Goal: Contribute content

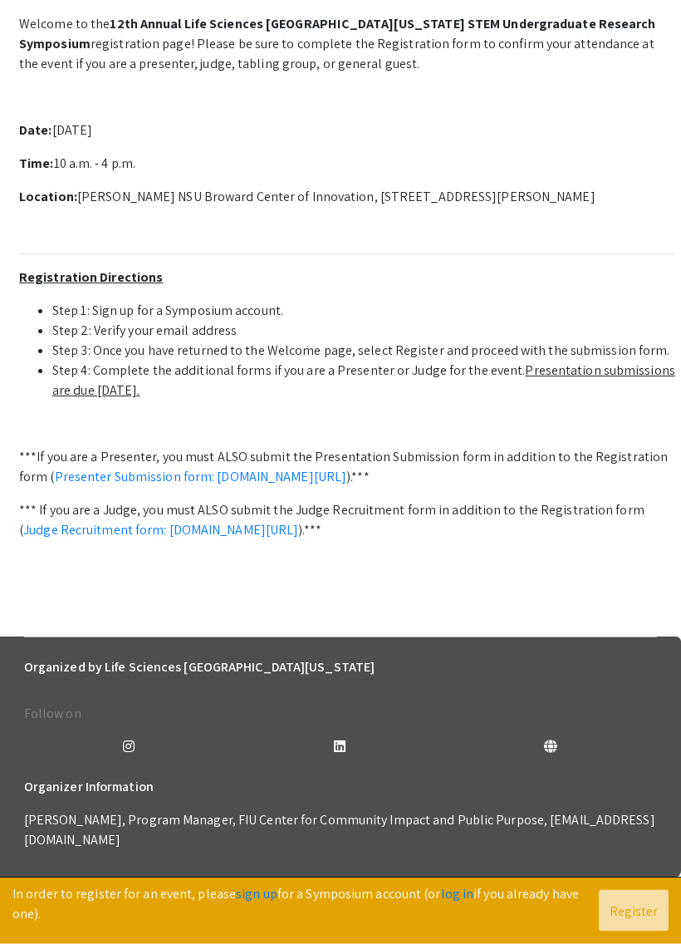
scroll to position [504, 0]
click at [598, 341] on li "Step 2: Verify your email address" at bounding box center [363, 332] width 623 height 20
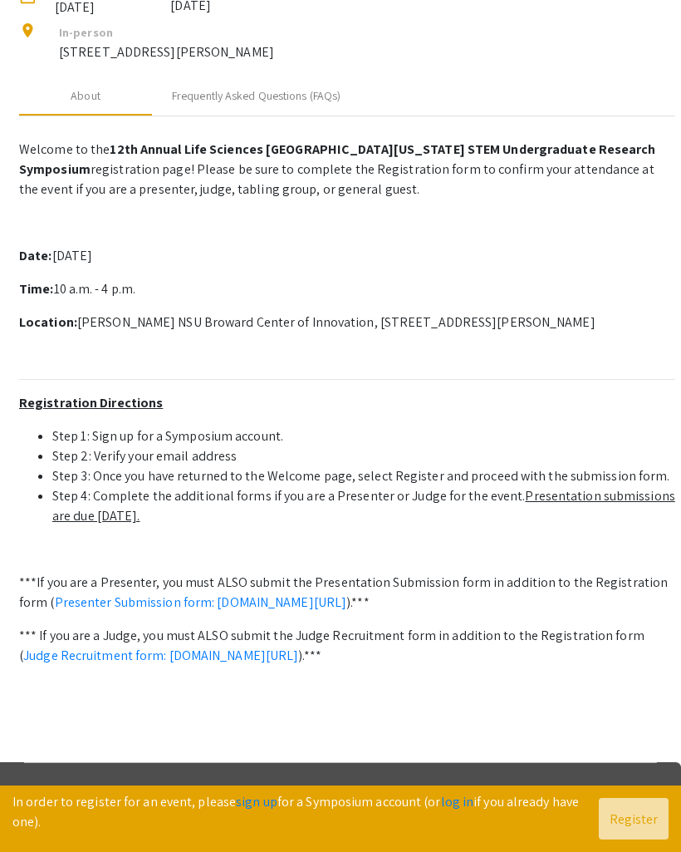
scroll to position [226, 0]
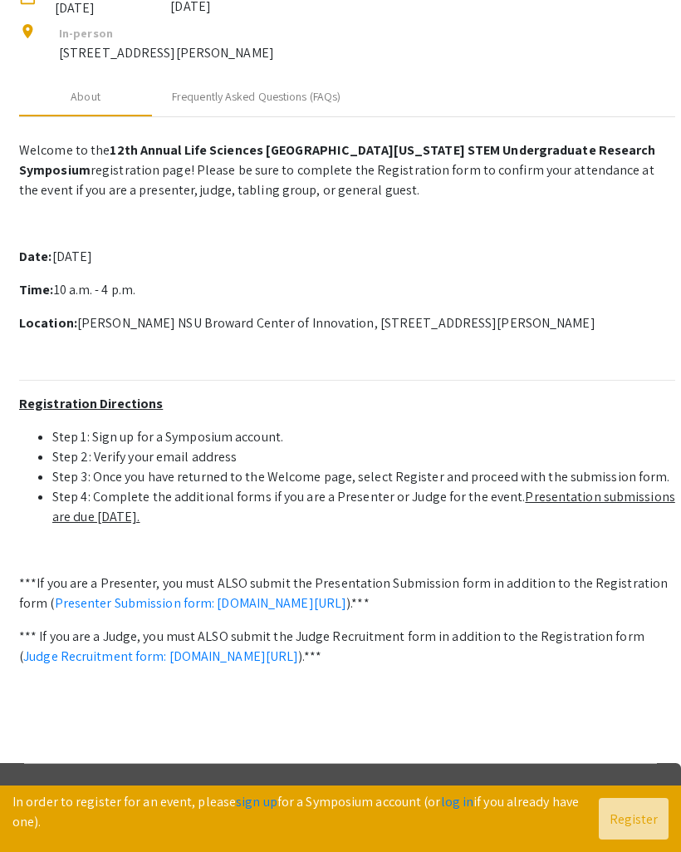
click at [274, 63] on p "3100 Ray Ferrero Jr Blvd 5th floor, Davie, FL 33314" at bounding box center [166, 53] width 215 height 20
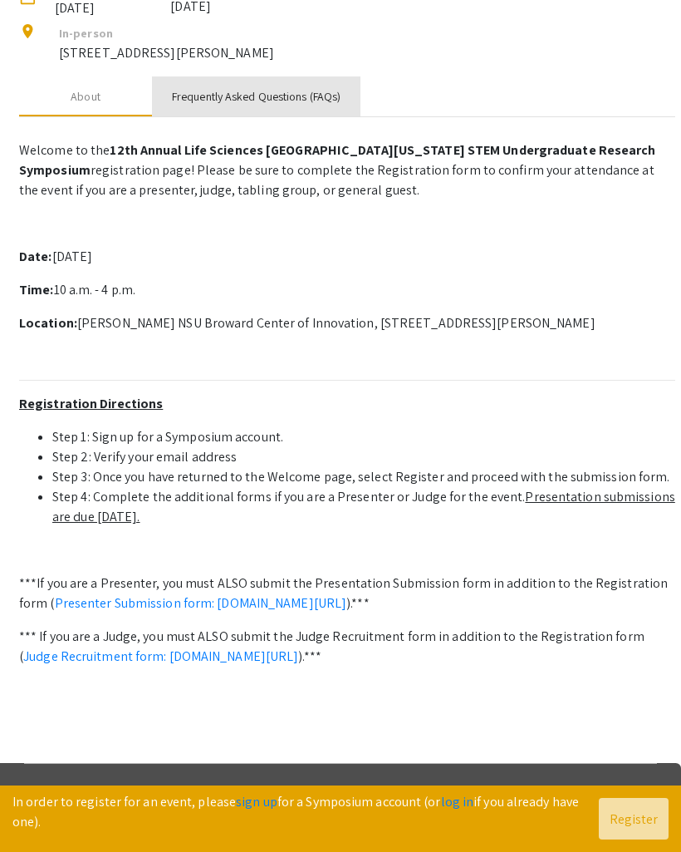
click at [337, 106] on div "Frequently Asked Questions (FAQs)" at bounding box center [256, 96] width 169 height 17
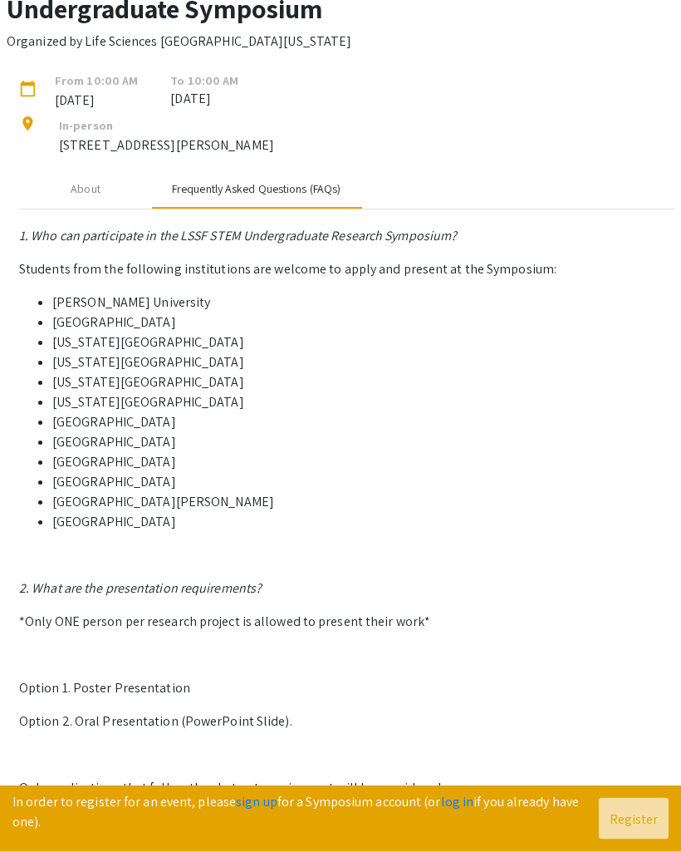
scroll to position [134, 0]
click at [125, 209] on div "About" at bounding box center [85, 189] width 133 height 40
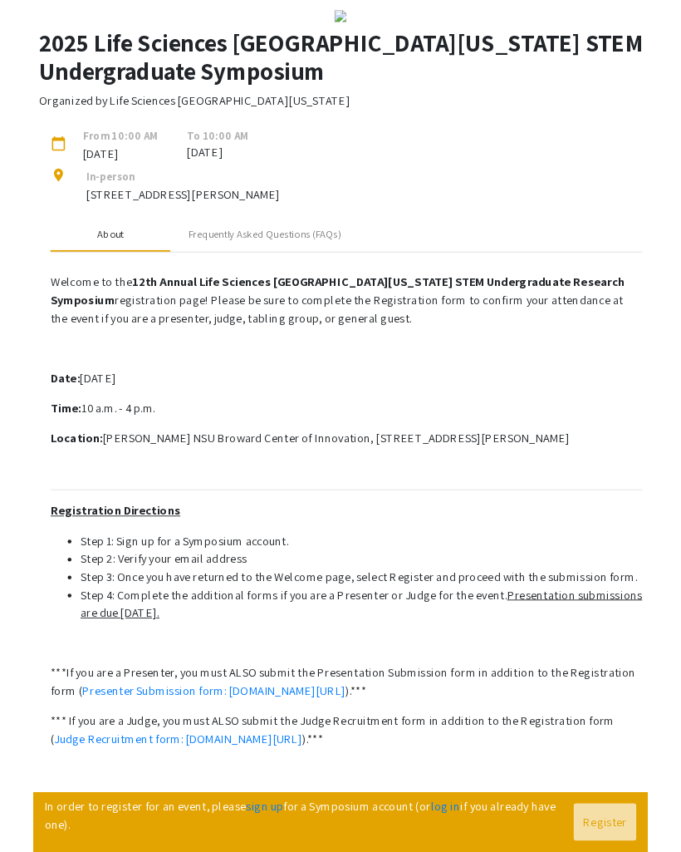
scroll to position [0, 0]
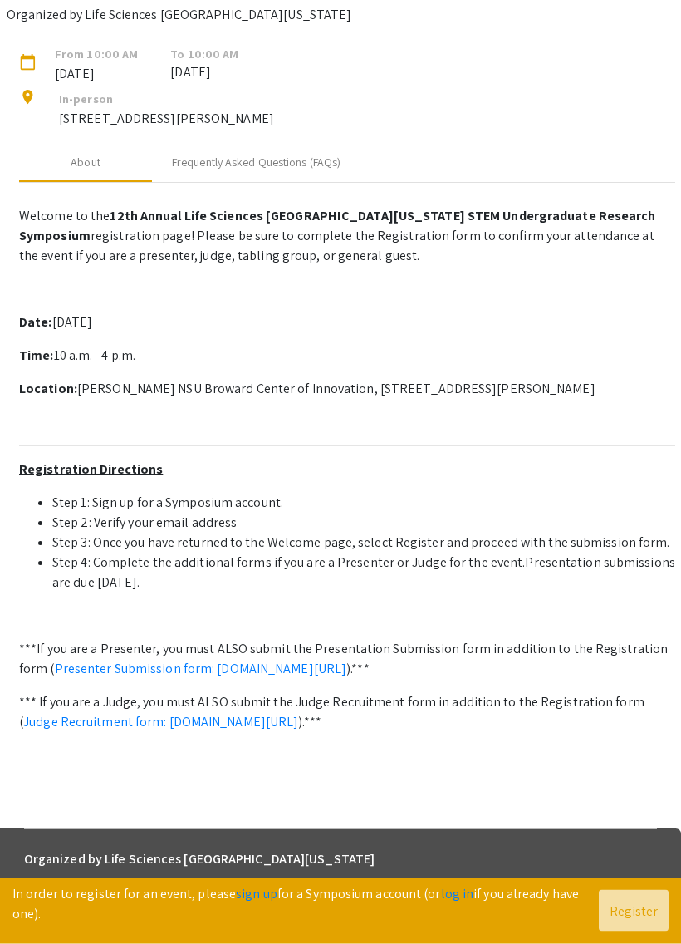
click at [464, 608] on p "Welcome to the 12th Annual Life Sciences South Florida STEM Undergraduate Resea…" at bounding box center [347, 499] width 657 height 599
click at [441, 366] on p "Time: 10 a.m. - 4 p.m." at bounding box center [347, 356] width 657 height 20
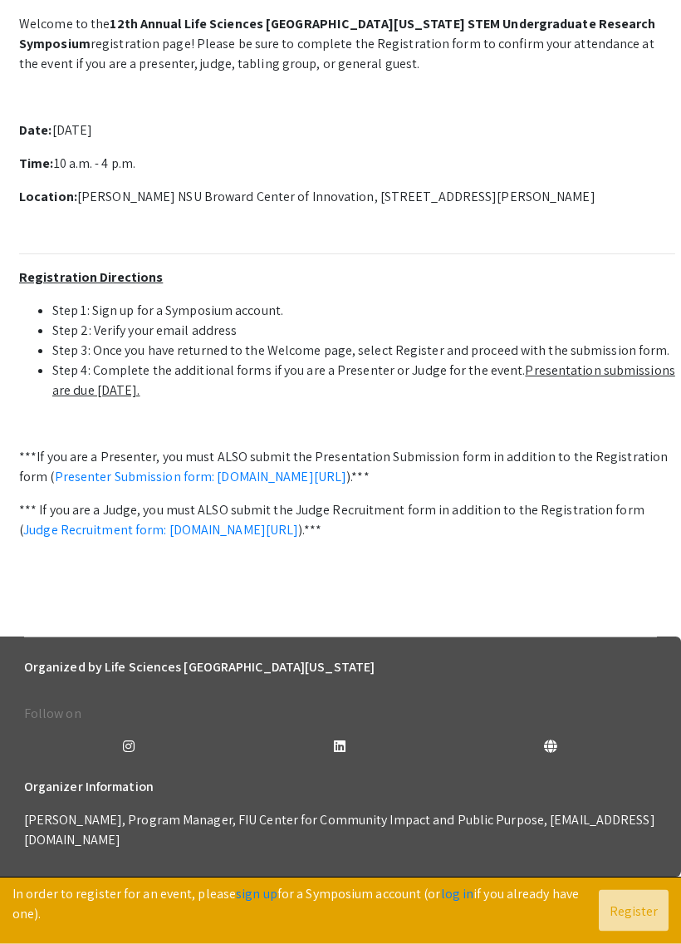
scroll to position [497, 0]
click at [594, 729] on div "Follow on" at bounding box center [341, 731] width 660 height 80
click at [640, 574] on p at bounding box center [347, 564] width 657 height 20
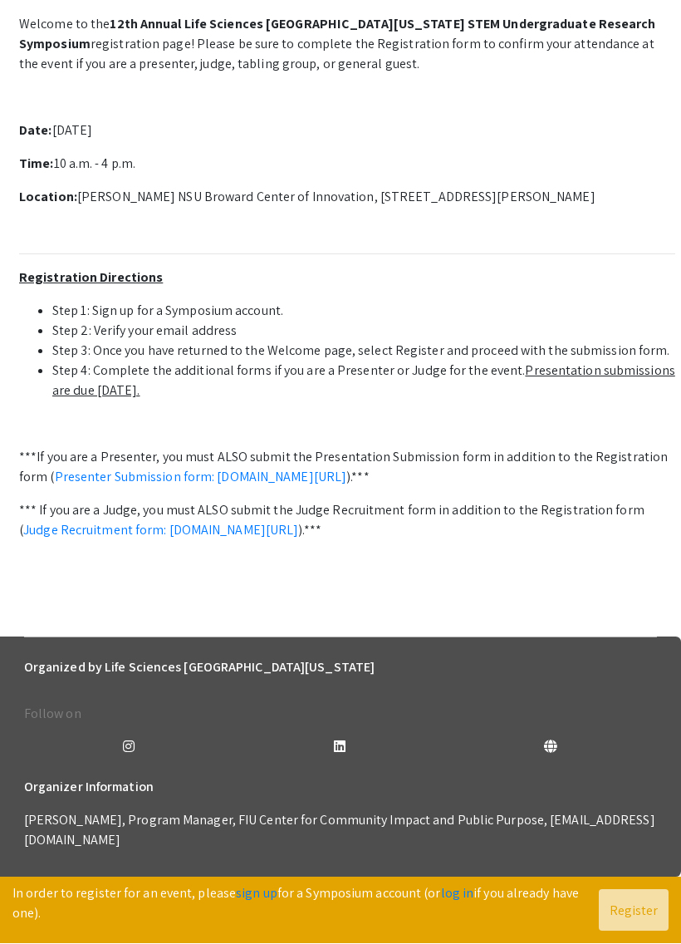
scroll to position [384, 0]
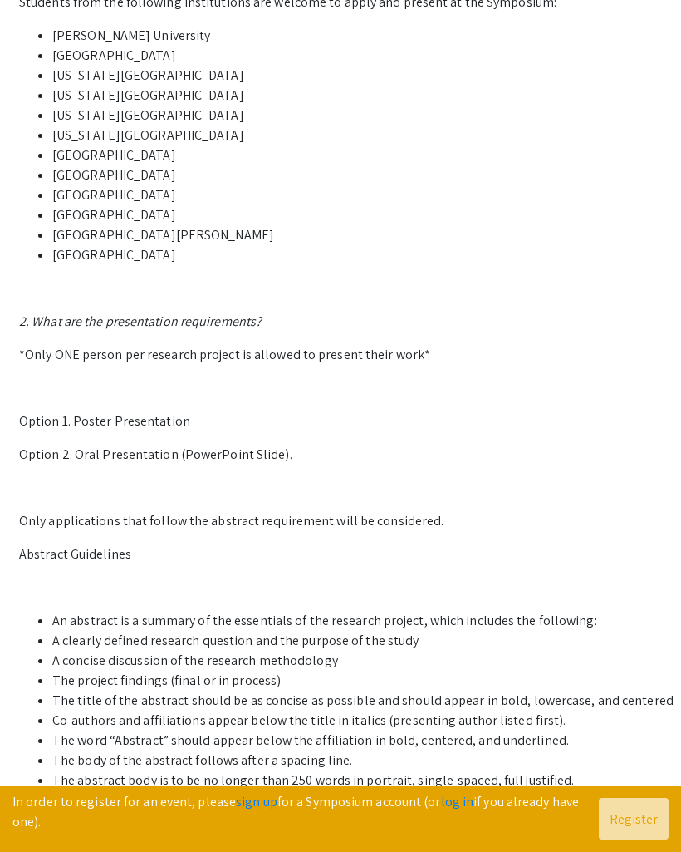
scroll to position [400, 0]
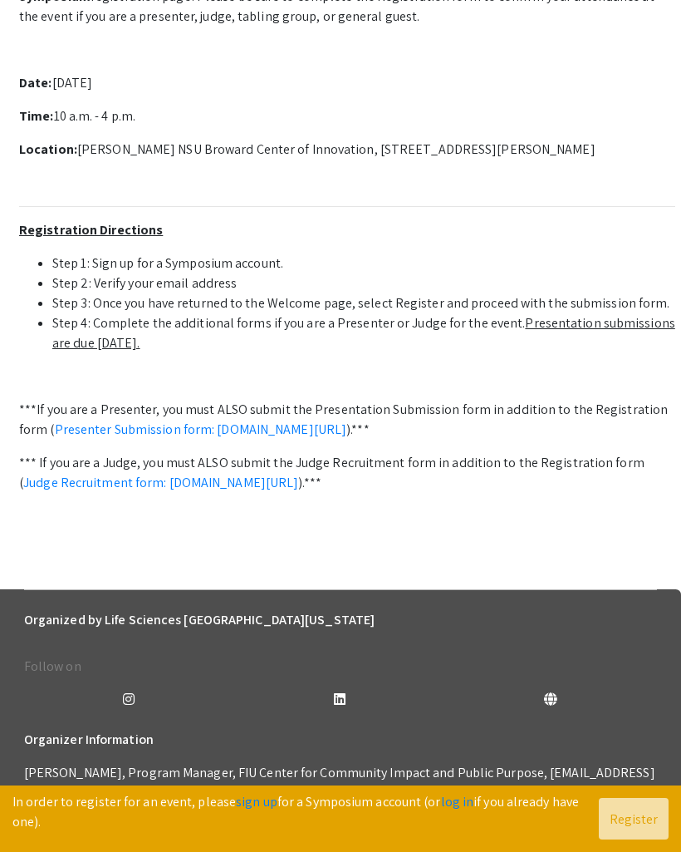
click at [293, 438] on link "Presenter Submission form: symposium.foragerone.com/lssfsymposium2025/submission" at bounding box center [201, 429] width 293 height 17
